Goal: Navigation & Orientation: Find specific page/section

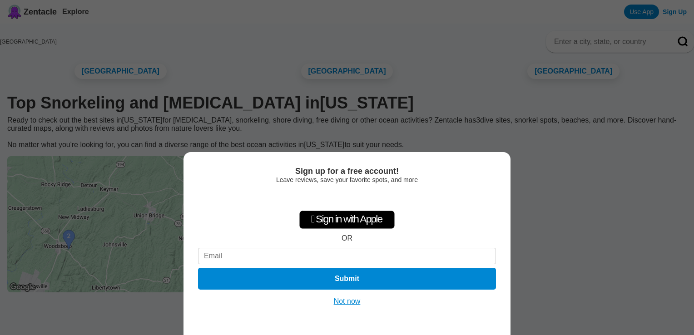
click at [347, 305] on button "Not now" at bounding box center [347, 301] width 32 height 9
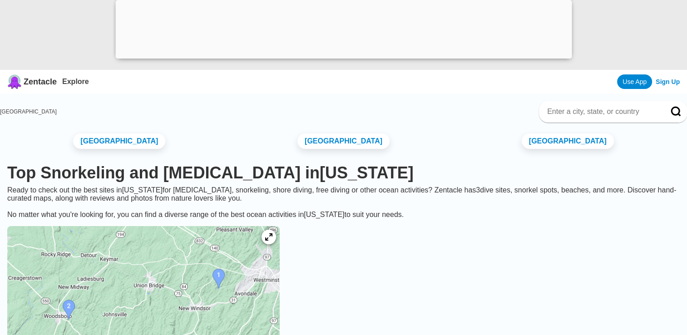
click at [186, 282] on img at bounding box center [143, 294] width 273 height 136
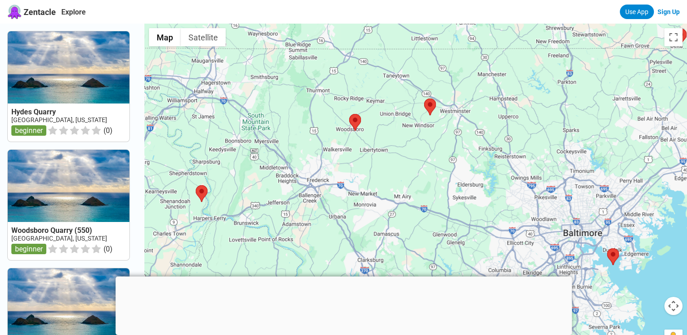
click at [193, 188] on div at bounding box center [415, 191] width 543 height 335
click at [208, 196] on img at bounding box center [202, 193] width 12 height 17
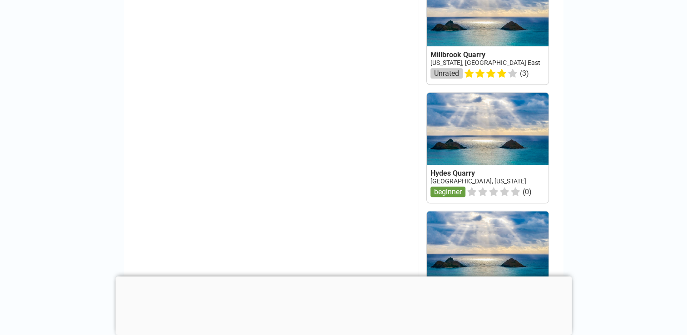
scroll to position [727, 0]
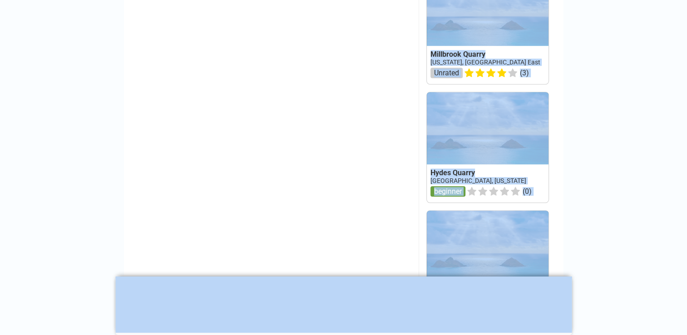
click at [325, 274] on body "Zentacle Explore Use App Sign Up [GEOGRAPHIC_DATA] › [US_STATE] › [GEOGRAPHIC_D…" at bounding box center [343, 326] width 687 height 2106
drag, startPoint x: 325, startPoint y: 274, endPoint x: 332, endPoint y: 274, distance: 7.3
click at [332, 277] on div at bounding box center [343, 277] width 456 height 0
